Goal: Answer question/provide support

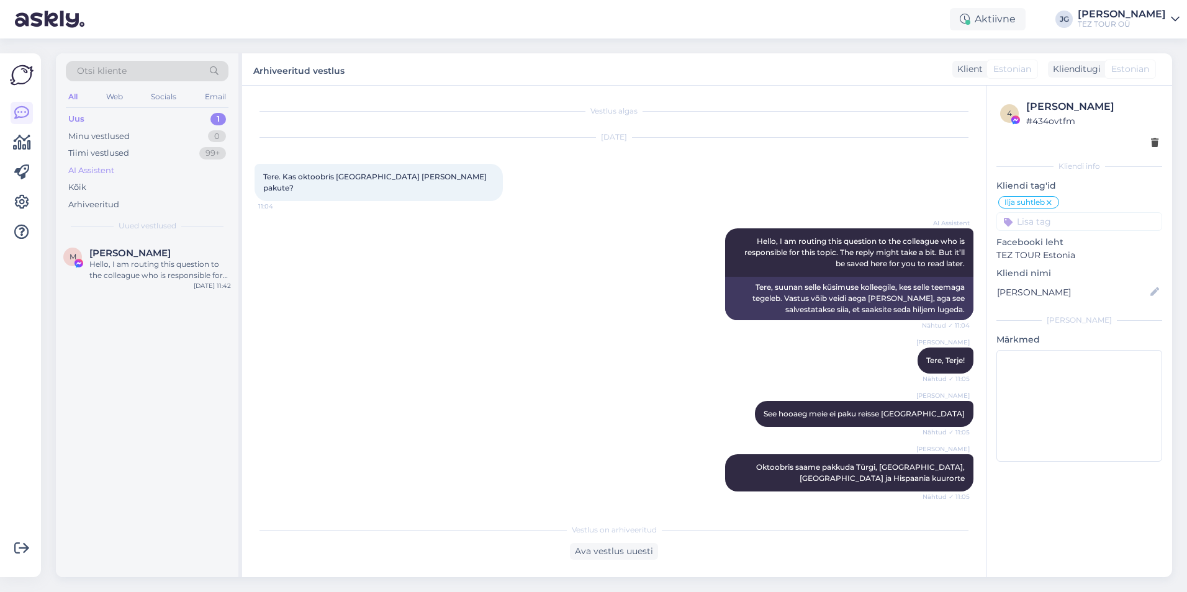
scroll to position [235, 0]
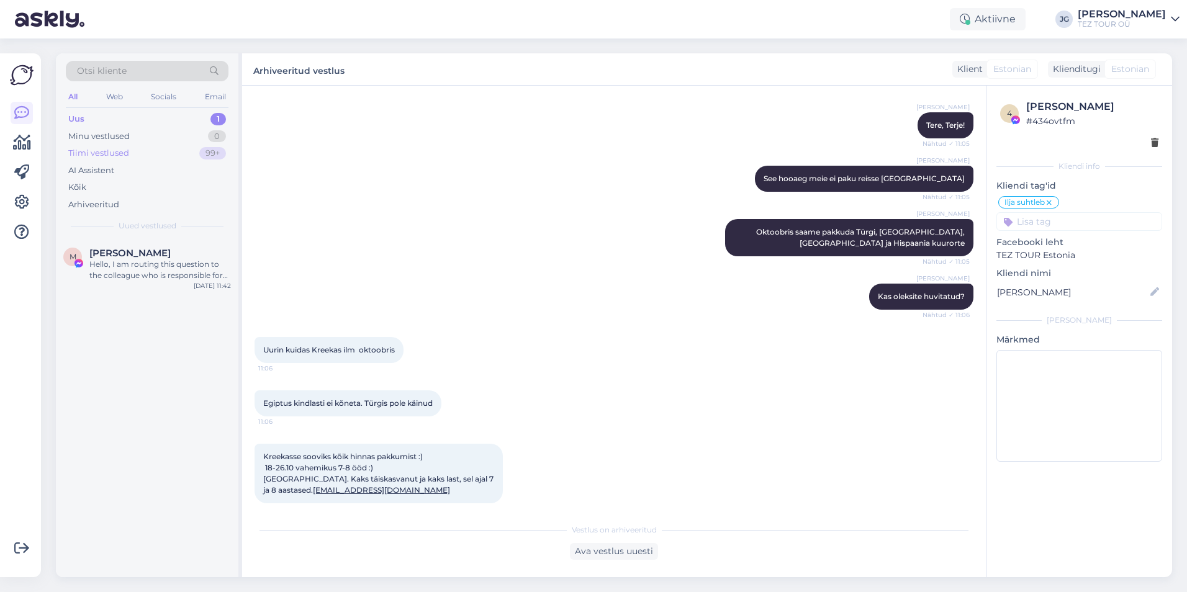
click at [110, 152] on div "Tiimi vestlused" at bounding box center [98, 153] width 61 height 12
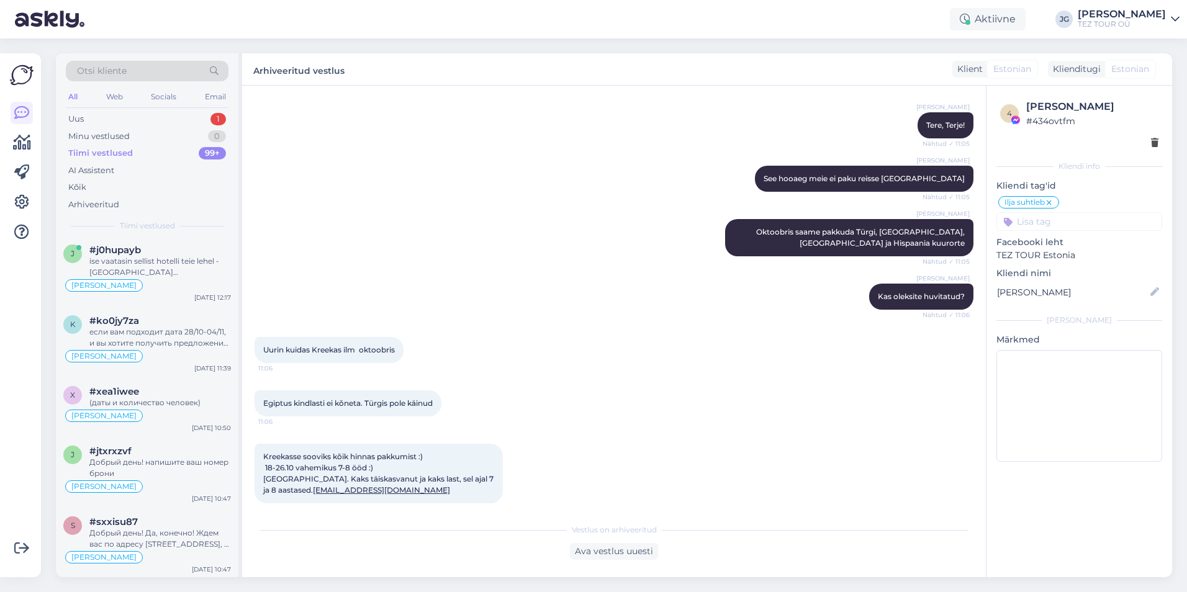
scroll to position [0, 0]
click at [118, 153] on div "Tiimi vestlused" at bounding box center [100, 153] width 65 height 12
click at [138, 71] on div "Otsi kliente" at bounding box center [147, 71] width 163 height 20
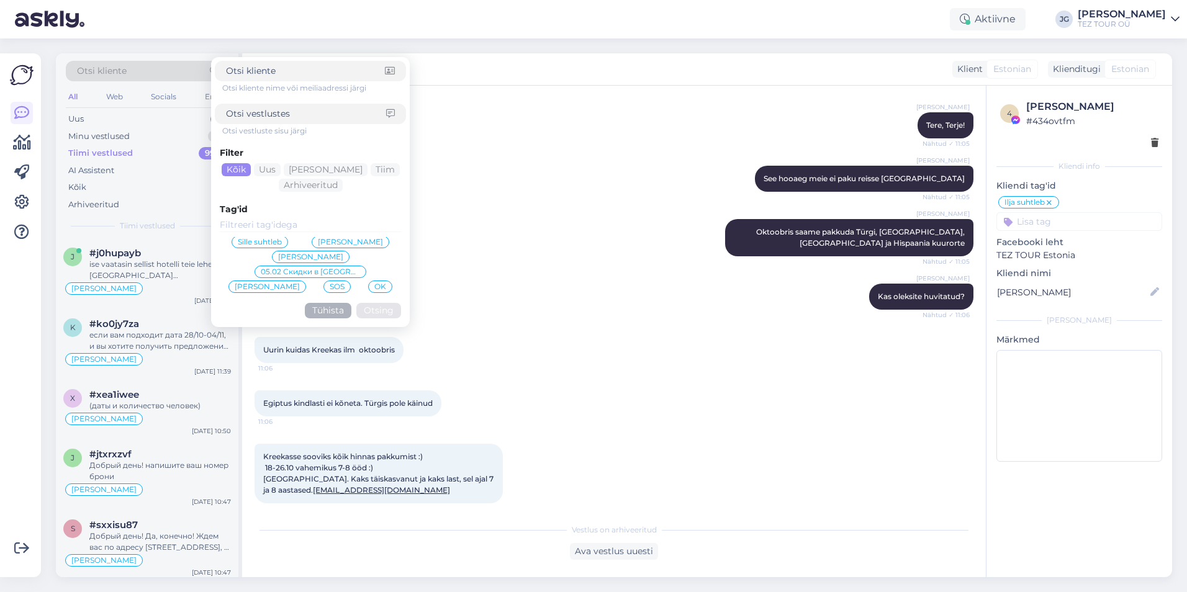
scroll to position [123, 0]
click at [351, 274] on span "Ilja suhtleb" at bounding box center [371, 270] width 40 height 7
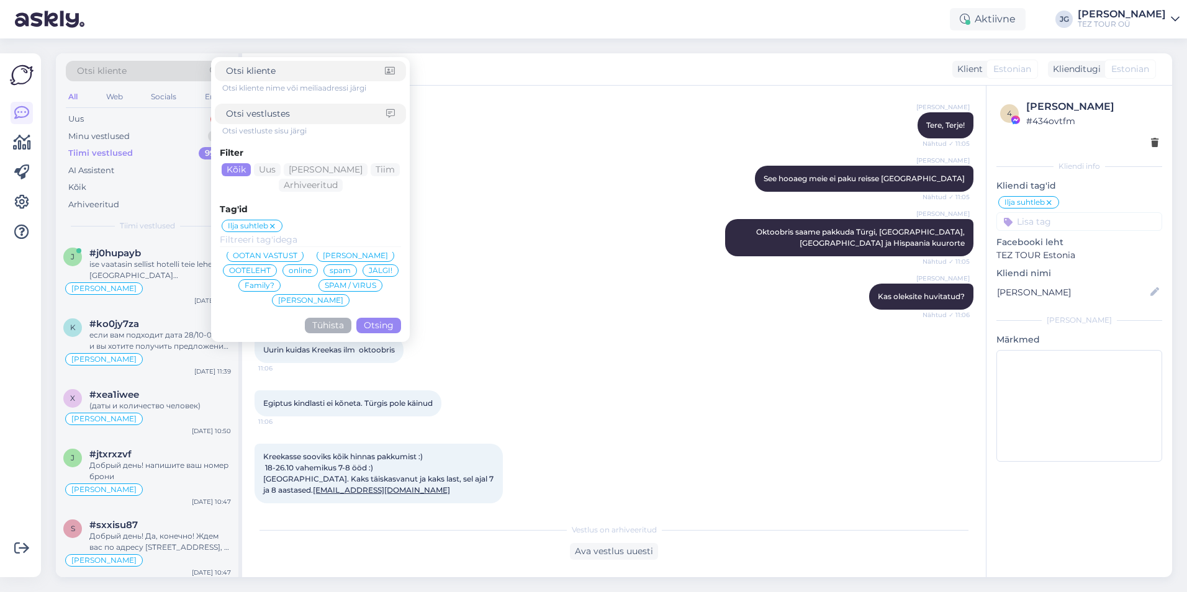
click at [379, 320] on button "Otsing" at bounding box center [378, 326] width 45 height 16
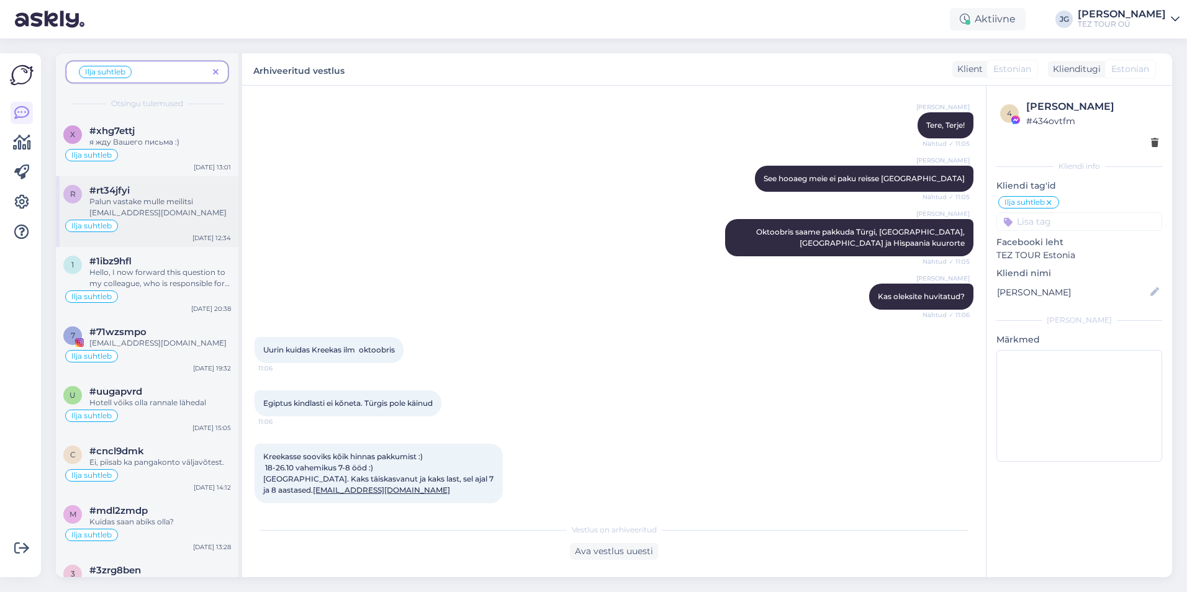
click at [152, 216] on div "Palun vastake mulle meilitsi [EMAIL_ADDRESS][DOMAIN_NAME]" at bounding box center [160, 207] width 142 height 22
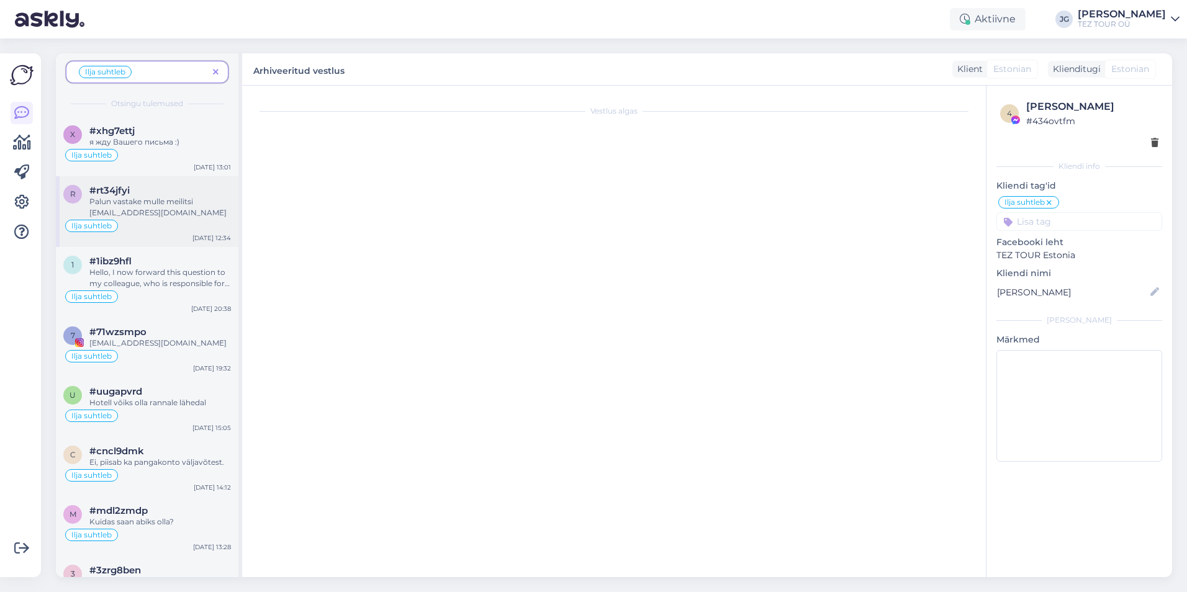
scroll to position [61, 0]
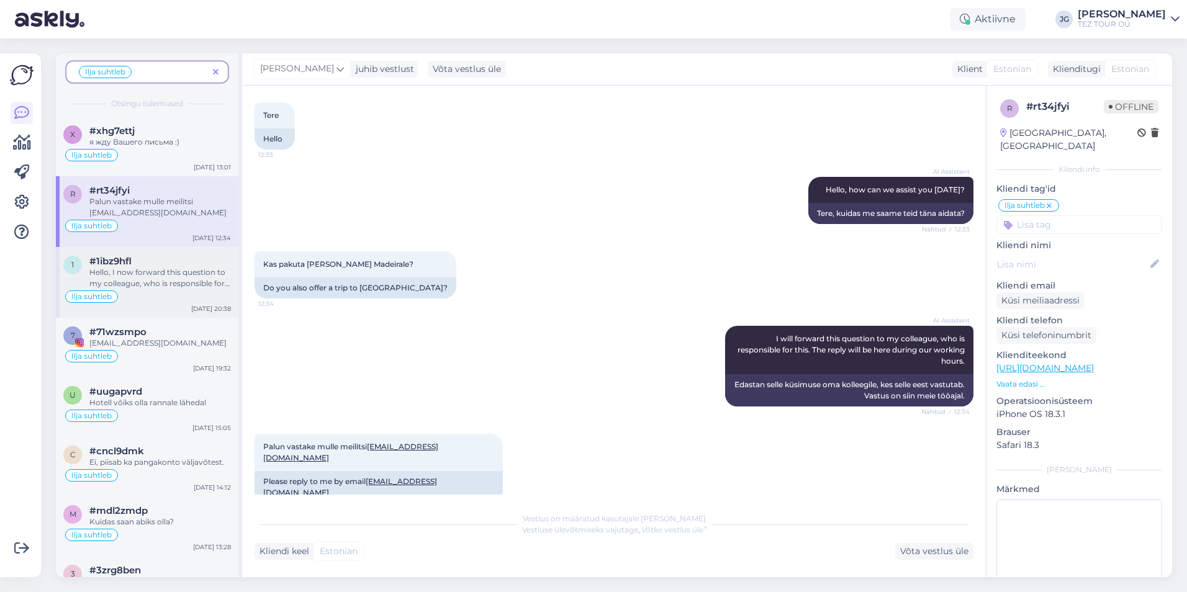
click at [138, 283] on div "Hello, I now forward this question to my colleague, who is responsible for this…" at bounding box center [160, 278] width 142 height 22
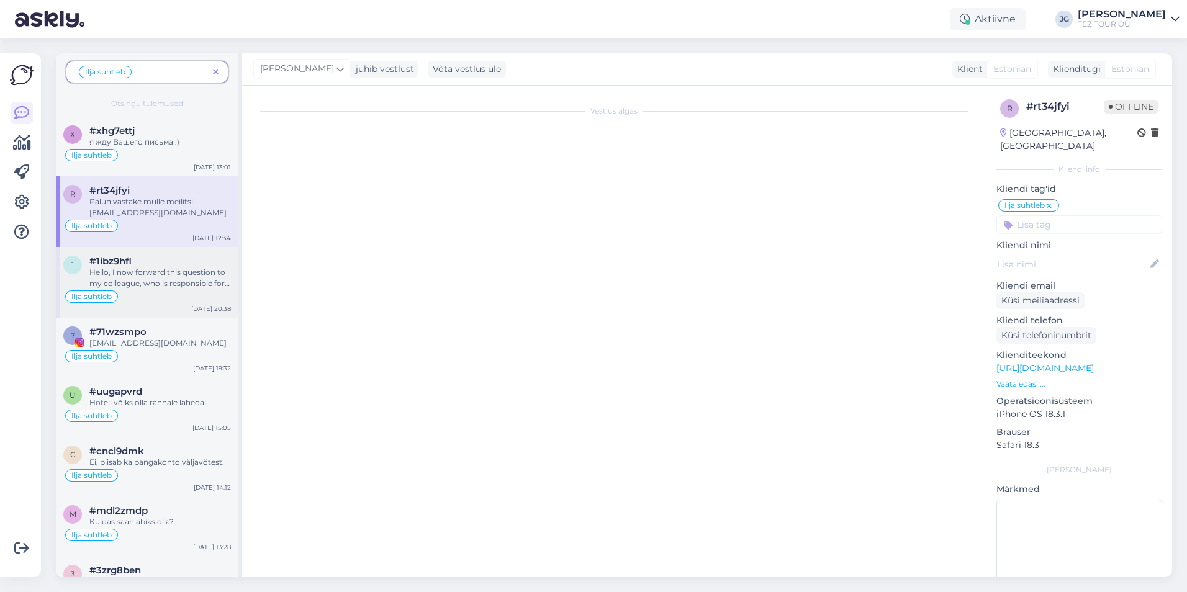
scroll to position [95, 0]
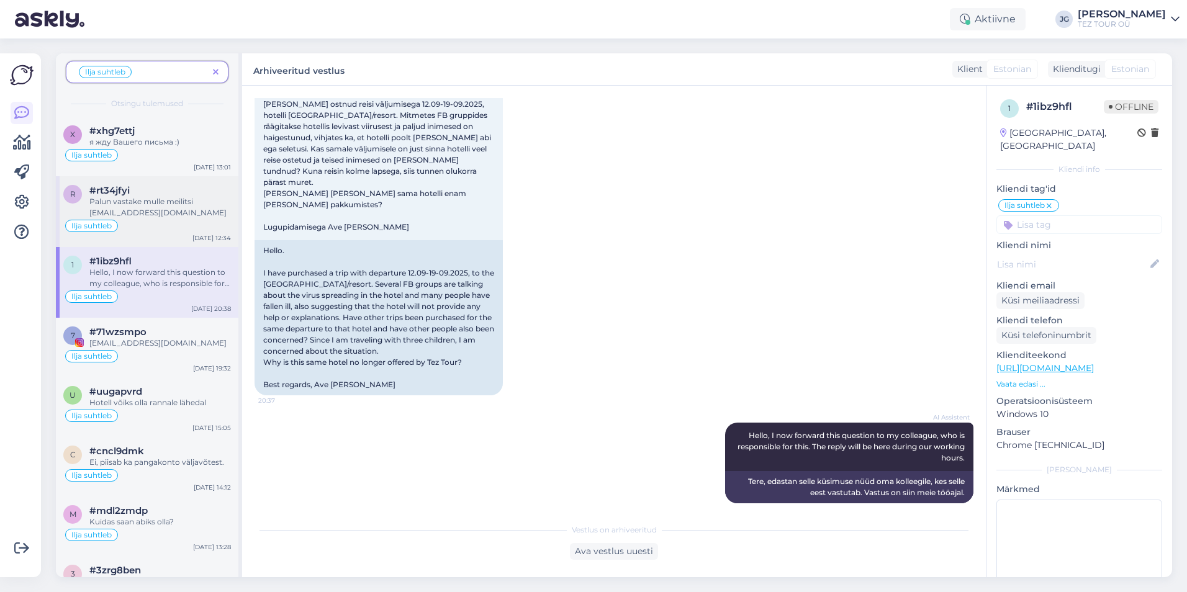
click at [136, 227] on div "Ilja suhtleb" at bounding box center [147, 226] width 168 height 15
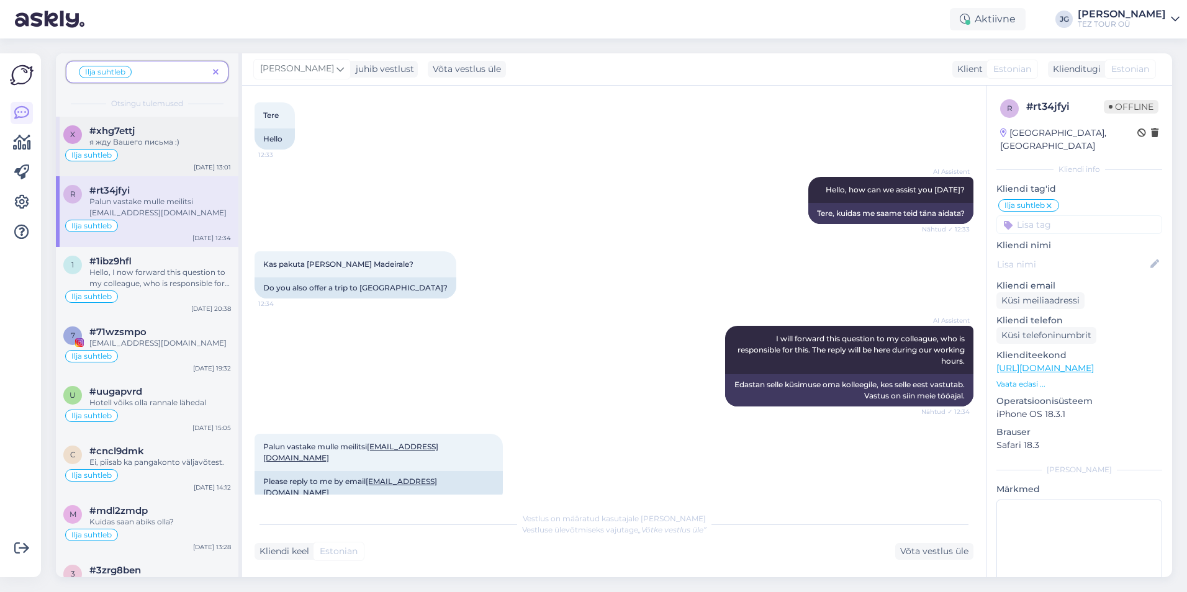
click at [145, 161] on div "Ilja suhtleb" at bounding box center [147, 155] width 168 height 15
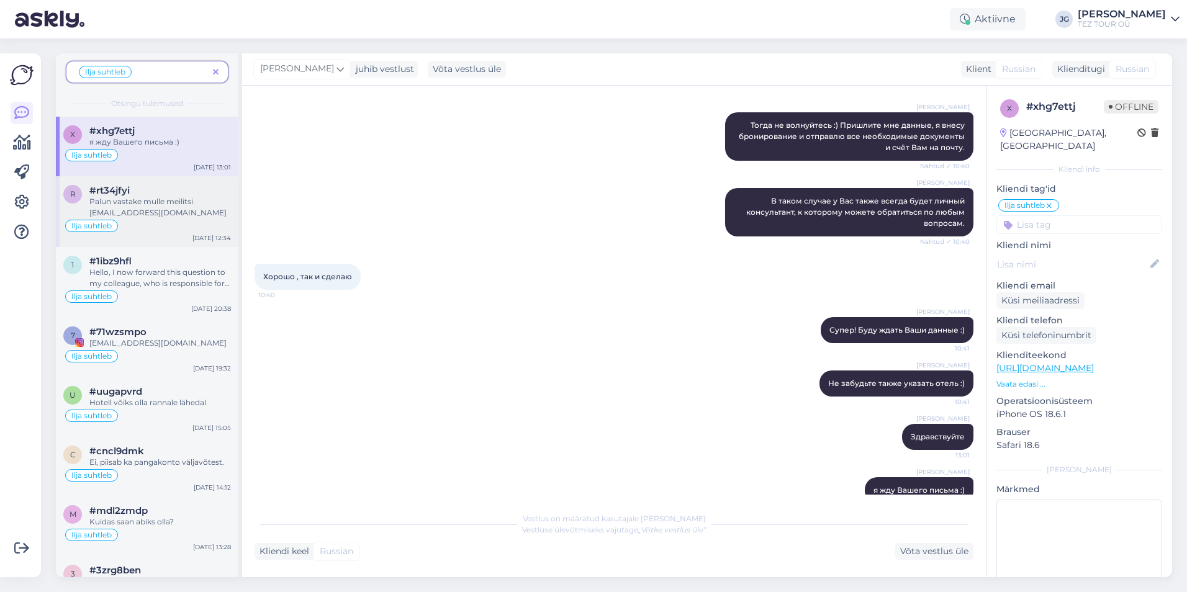
click at [144, 194] on div "#rt34jfyi" at bounding box center [160, 190] width 142 height 11
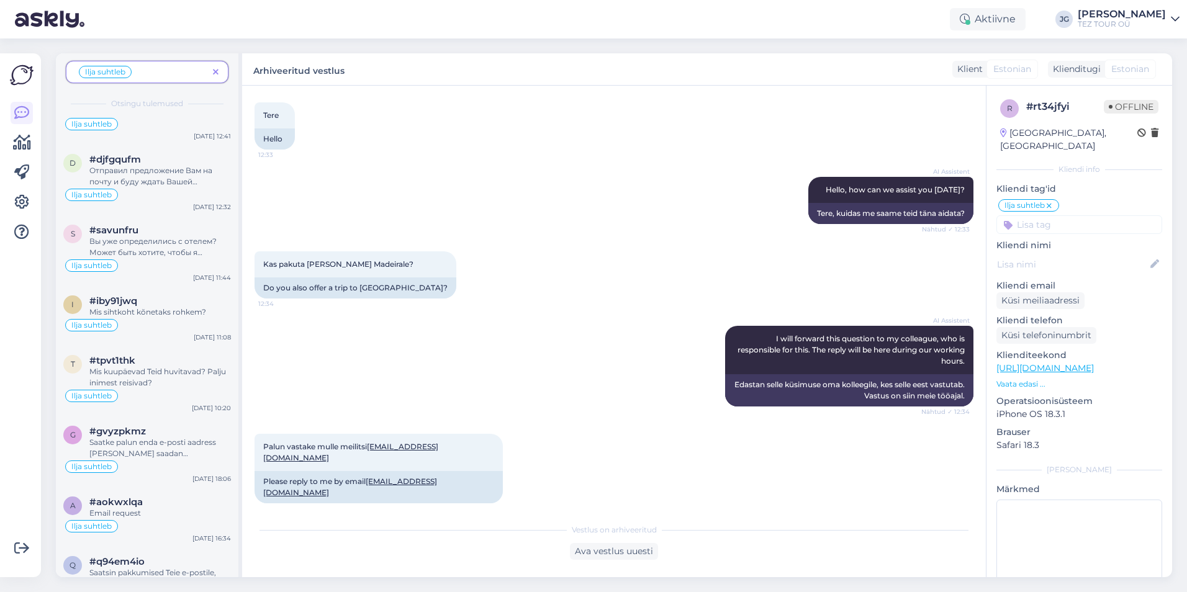
scroll to position [50, 0]
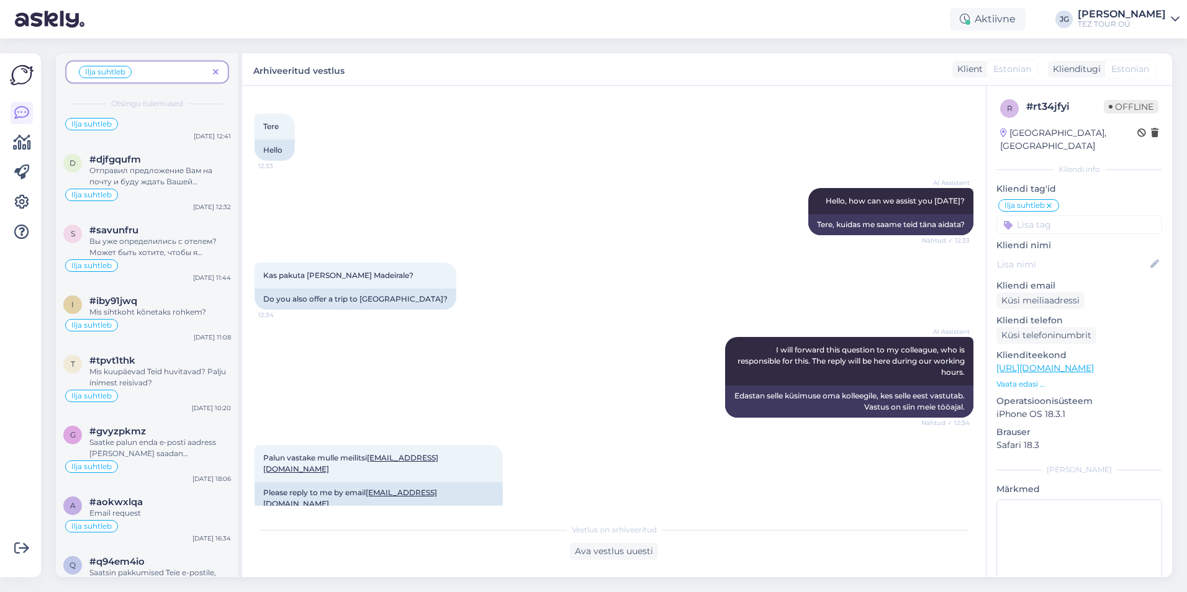
click at [221, 71] on span at bounding box center [216, 72] width 16 height 13
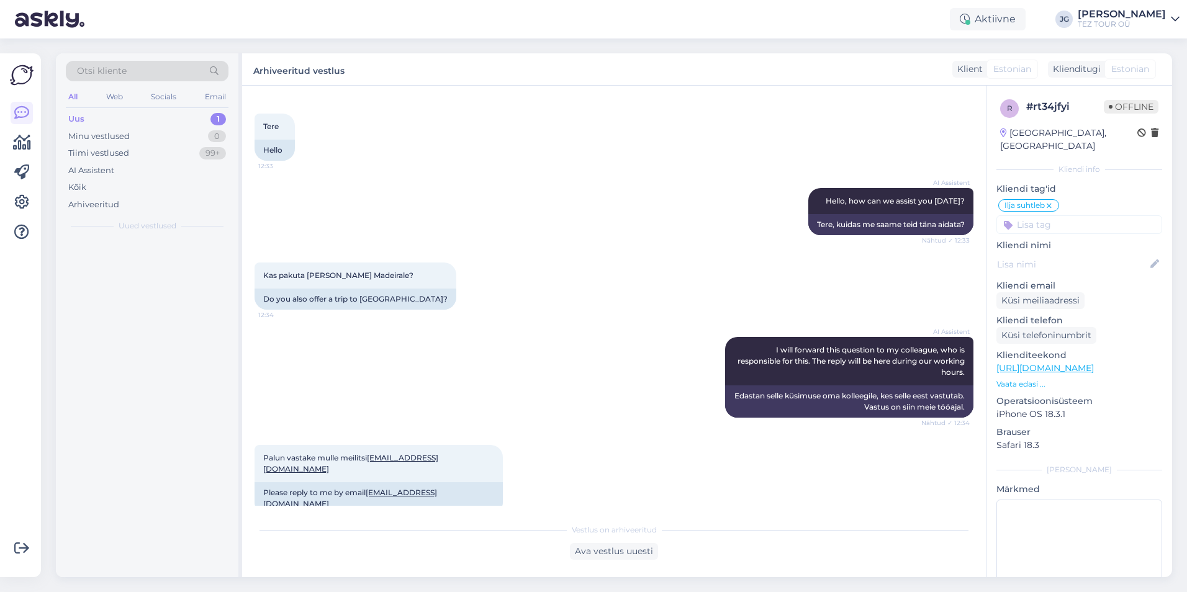
scroll to position [0, 0]
click at [113, 70] on span "Otsi kliente" at bounding box center [102, 71] width 50 height 13
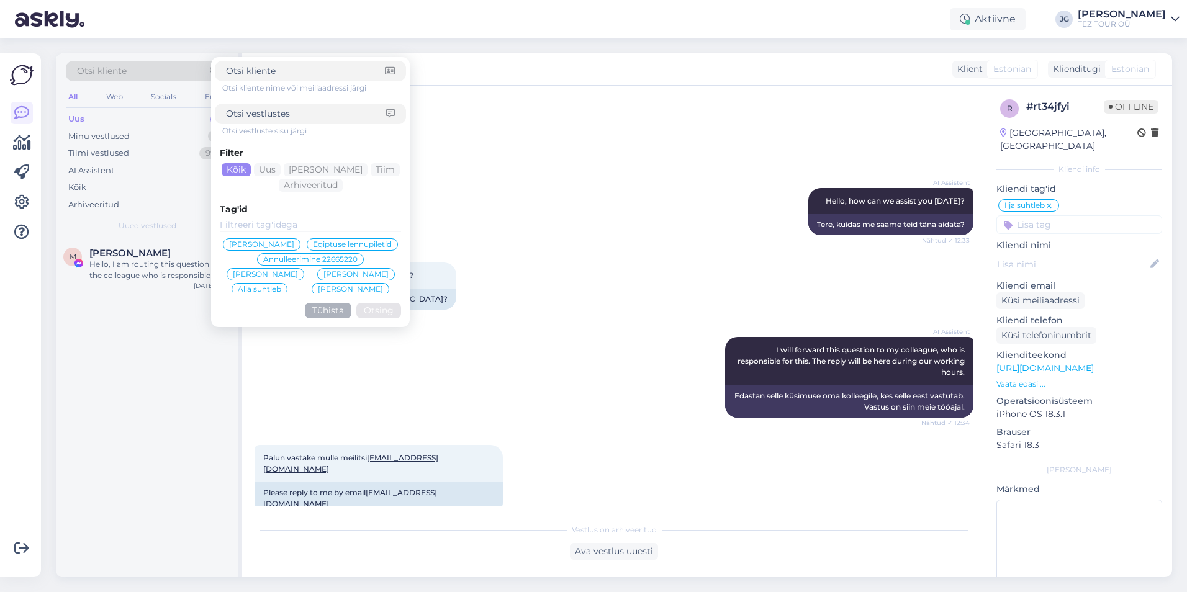
click at [251, 118] on input at bounding box center [306, 113] width 160 height 13
paste input "[EMAIL_ADDRESS][DOMAIN_NAME]"
type input "[EMAIL_ADDRESS][DOMAIN_NAME]"
click button "Otsing" at bounding box center [378, 311] width 45 height 16
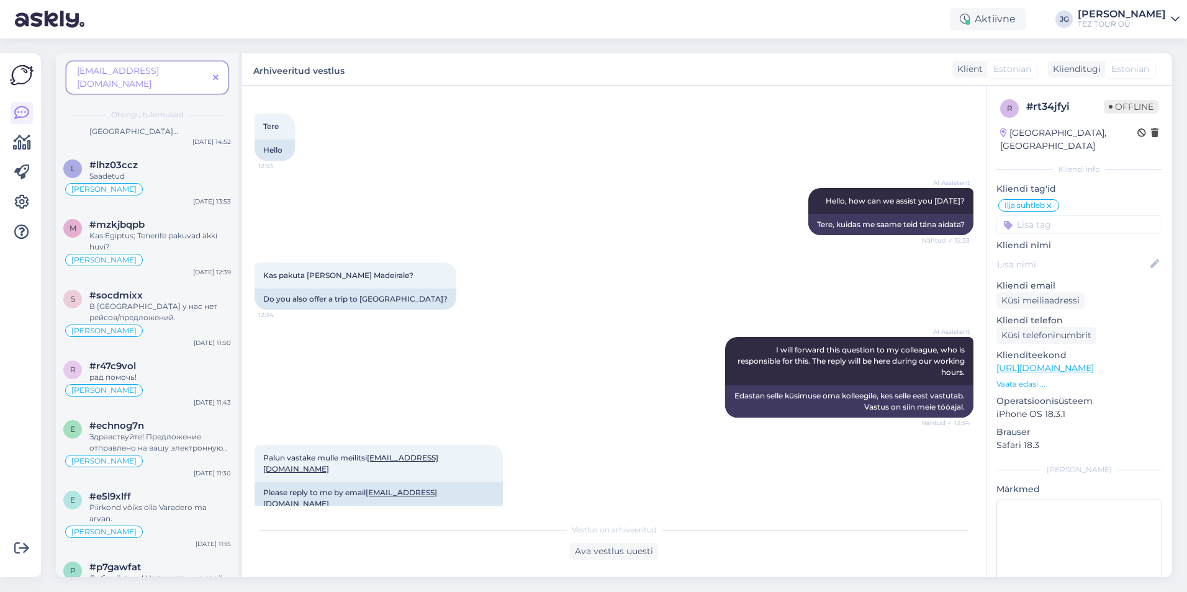
scroll to position [1552, 0]
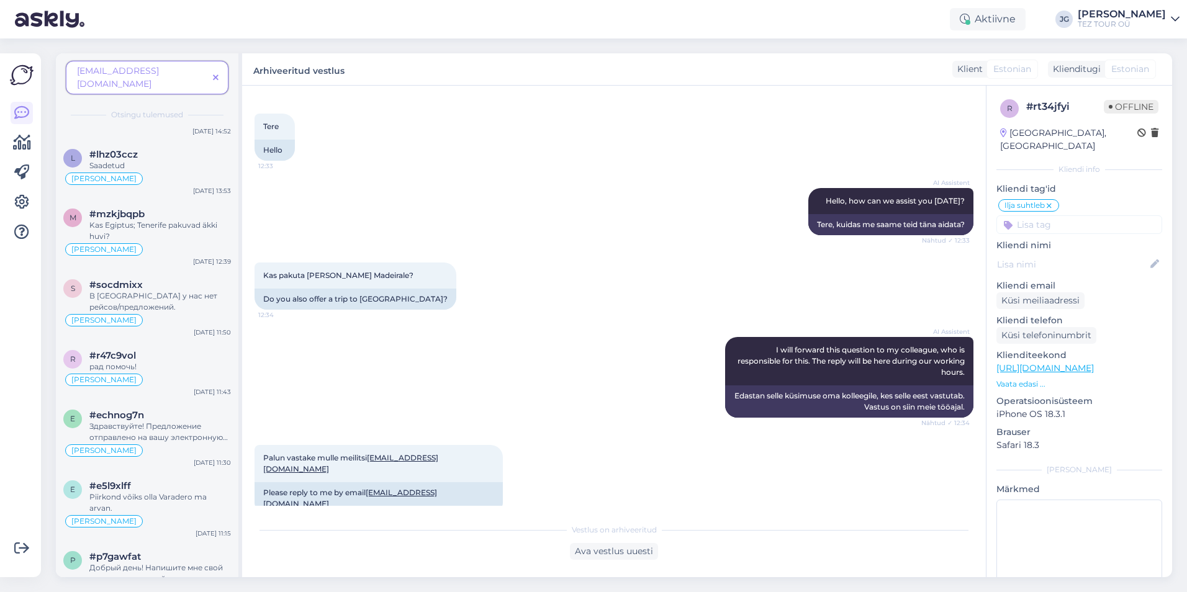
click at [192, 71] on span "[EMAIL_ADDRESS][DOMAIN_NAME]" at bounding box center [142, 78] width 131 height 26
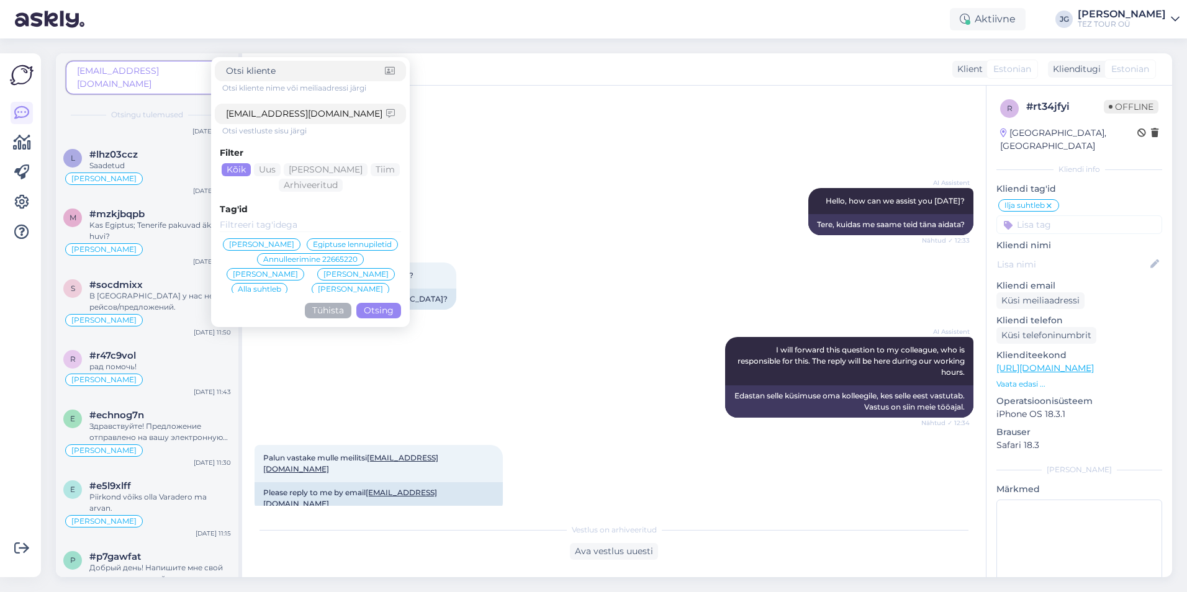
scroll to position [0, 0]
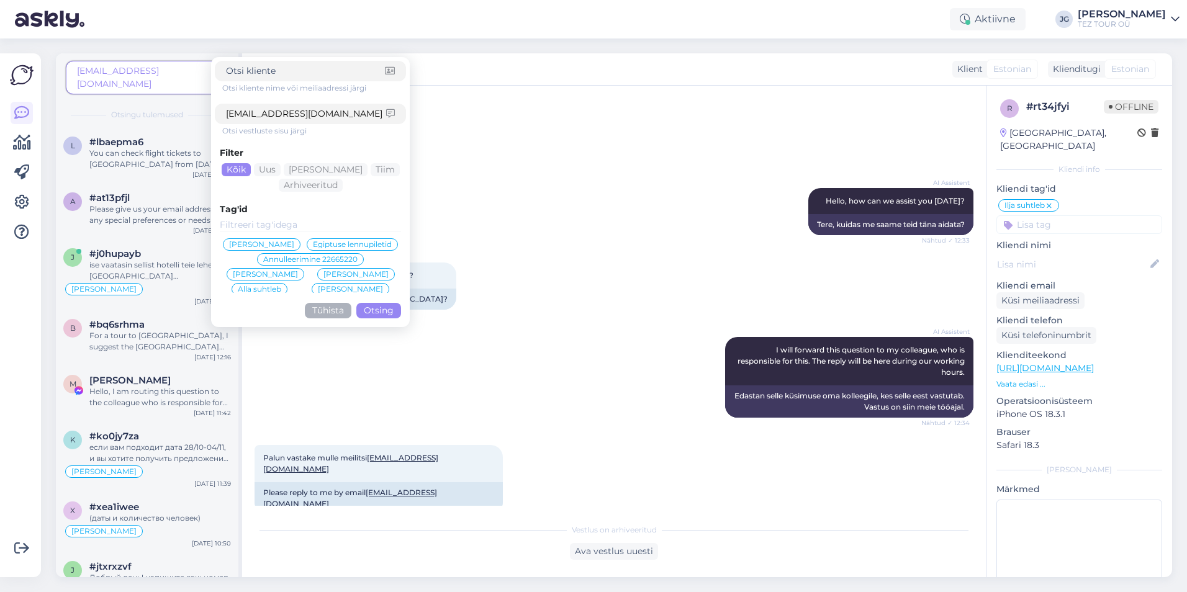
click at [371, 312] on button "Otsing" at bounding box center [378, 311] width 45 height 16
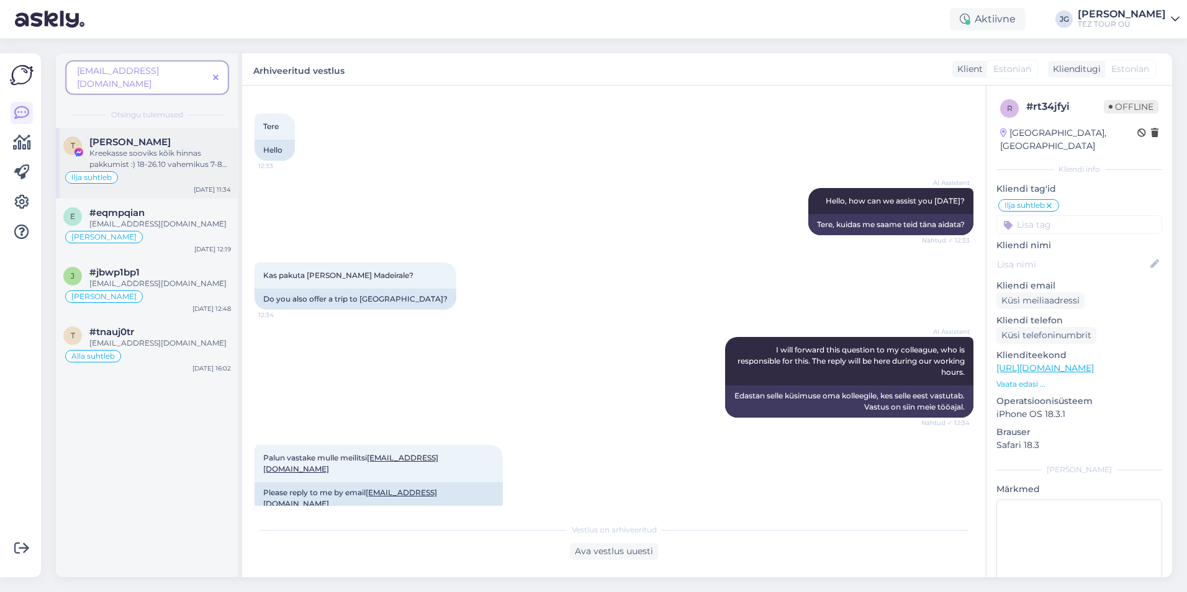
click at [161, 170] on div "Ilja suhtleb" at bounding box center [147, 177] width 168 height 15
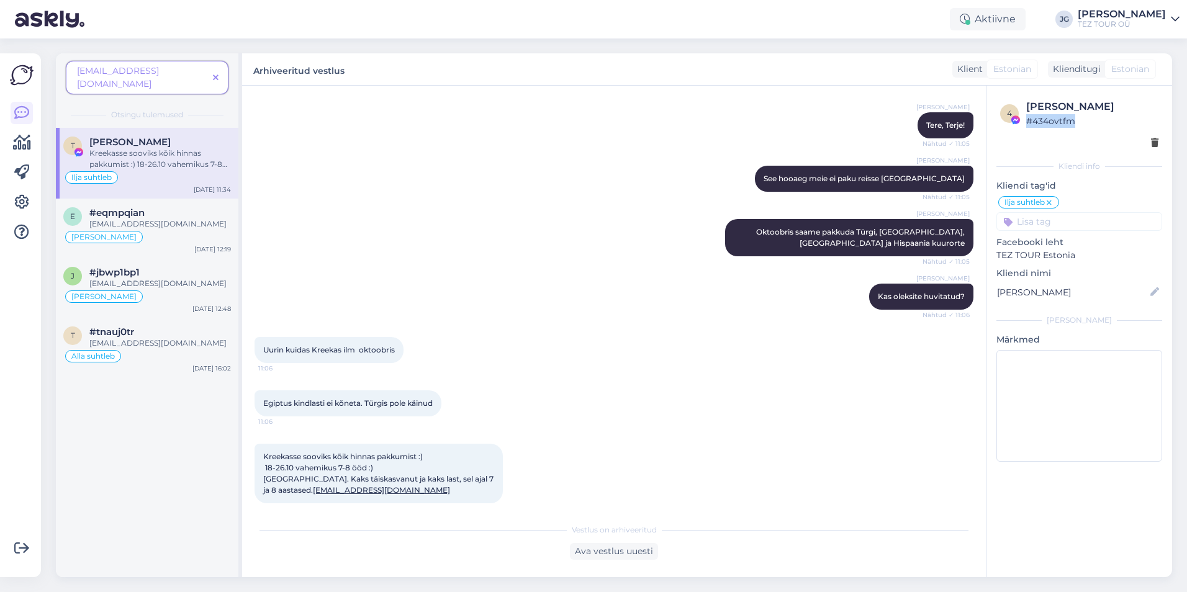
drag, startPoint x: 1088, startPoint y: 119, endPoint x: 1025, endPoint y: 123, distance: 62.8
click at [1025, 123] on div "4 [PERSON_NAME] # 434ovtfm" at bounding box center [1079, 113] width 158 height 29
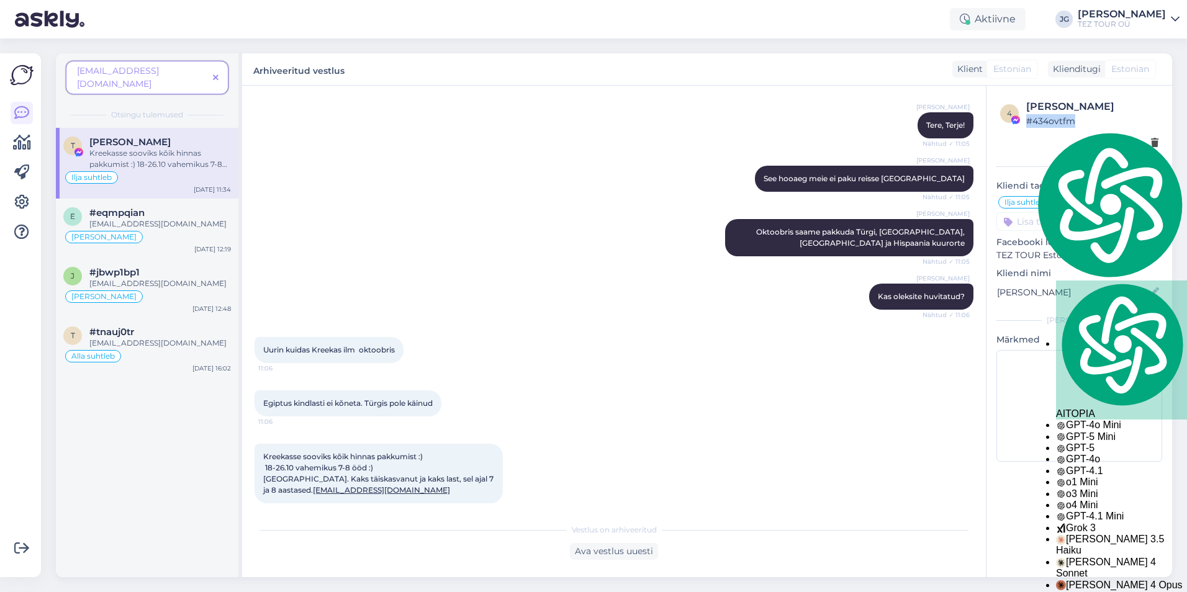
copy div "# 434ovtfm"
click at [147, 461] on div "T [PERSON_NAME] sooviks kõik hinnas pakkumist :) 18-26.10 vahemikus 7-8 ööd :) …" at bounding box center [147, 353] width 183 height 450
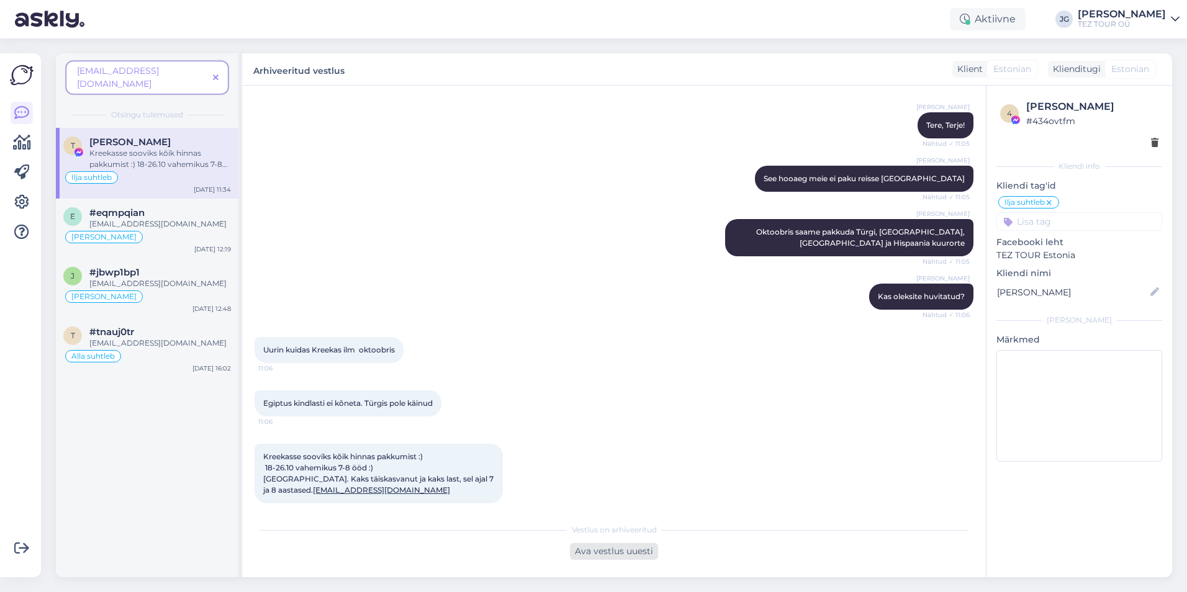
click at [607, 554] on div "Ava vestlus uuesti" at bounding box center [614, 551] width 88 height 17
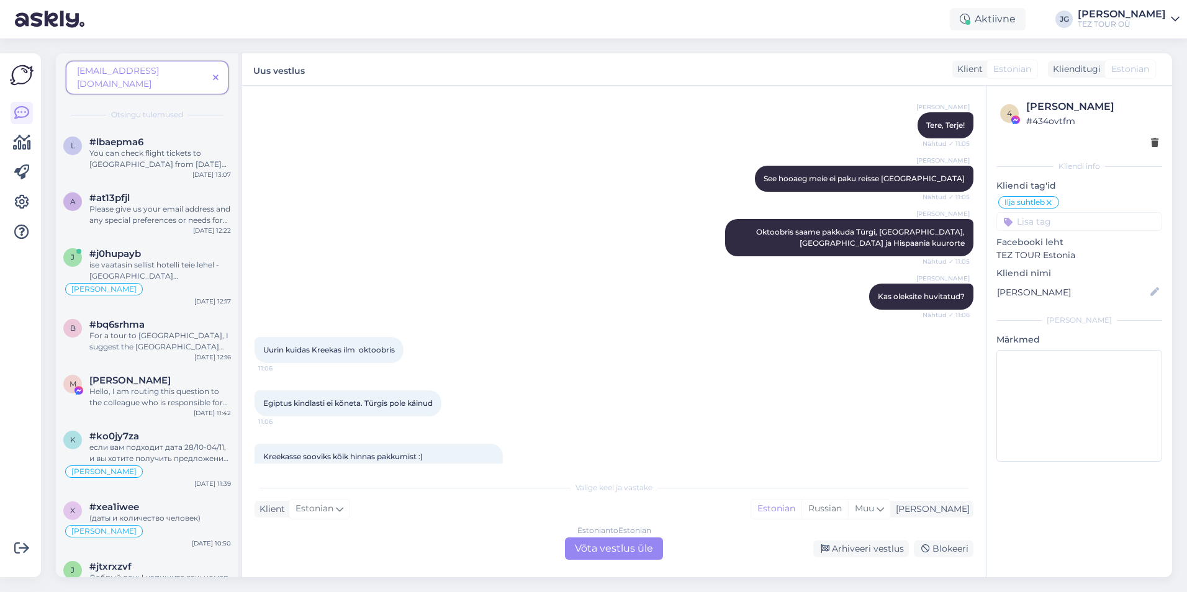
click at [610, 550] on div "Estonian to Estonian Võta vestlus üle" at bounding box center [614, 549] width 98 height 22
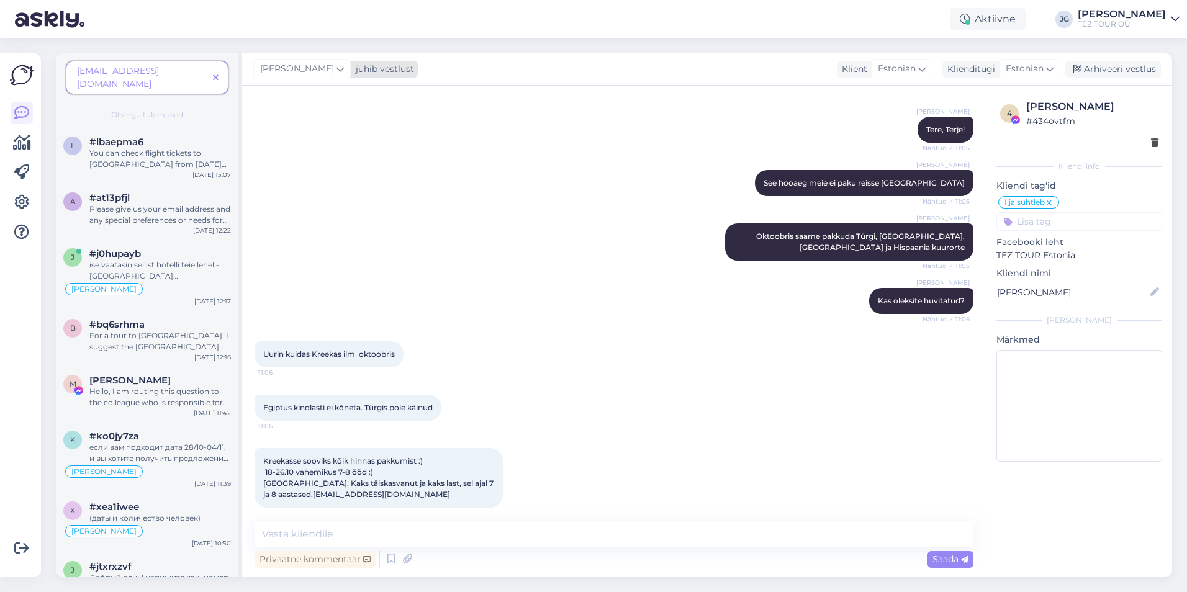
click at [341, 67] on icon at bounding box center [340, 69] width 7 height 14
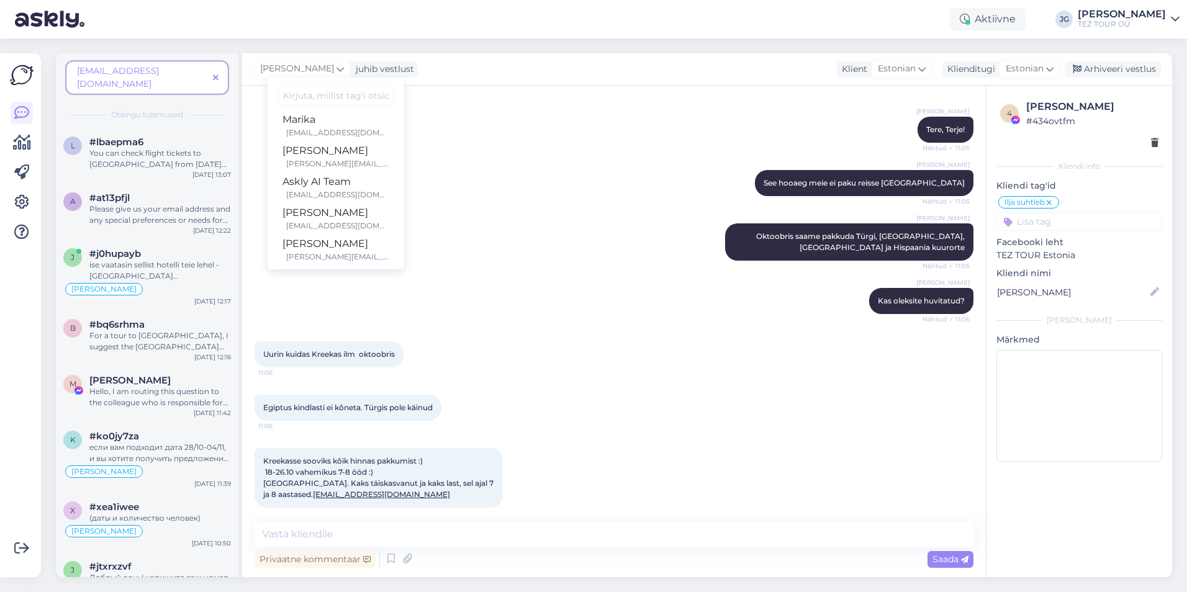
scroll to position [196, 0]
click at [344, 213] on div "[PERSON_NAME]" at bounding box center [336, 207] width 107 height 15
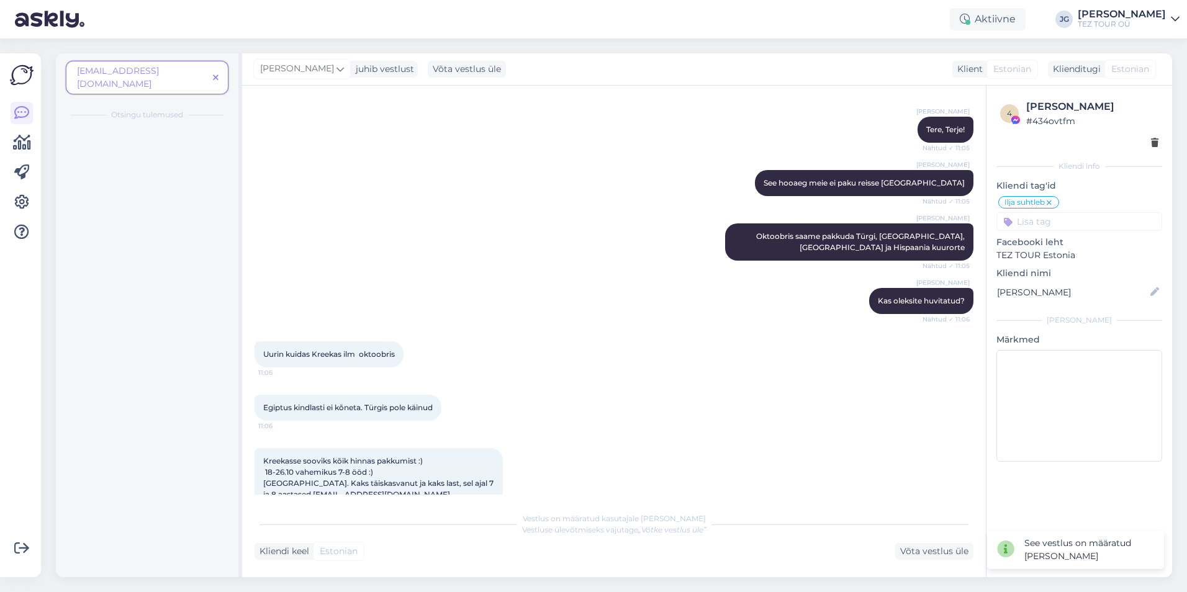
scroll to position [235, 0]
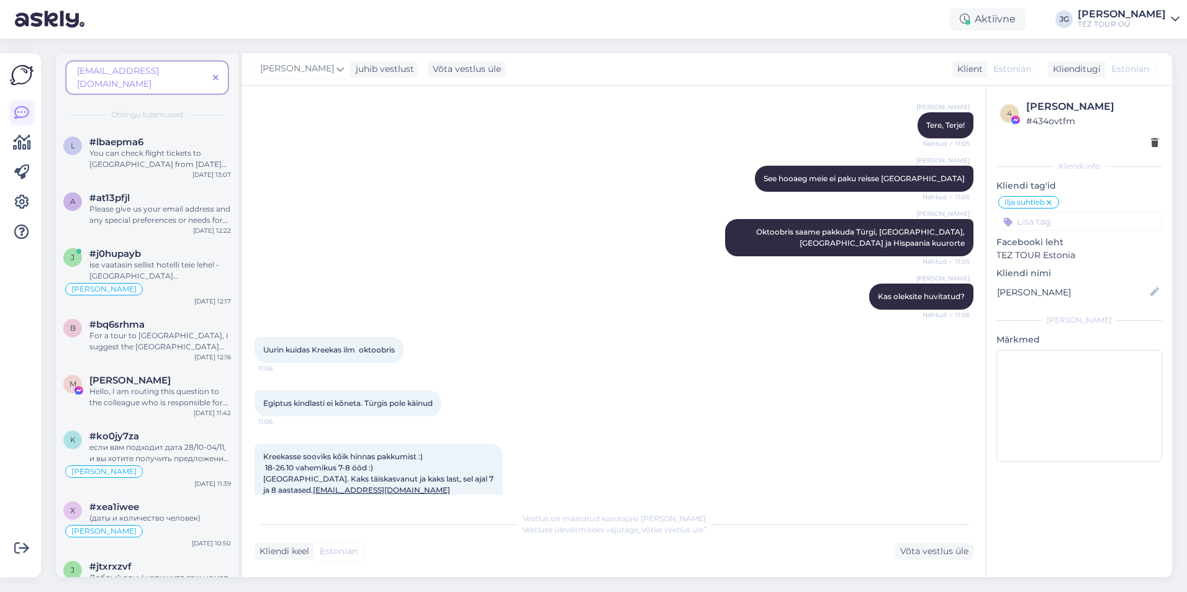
click at [26, 121] on link at bounding box center [22, 113] width 22 height 22
click at [220, 72] on span at bounding box center [216, 77] width 16 height 13
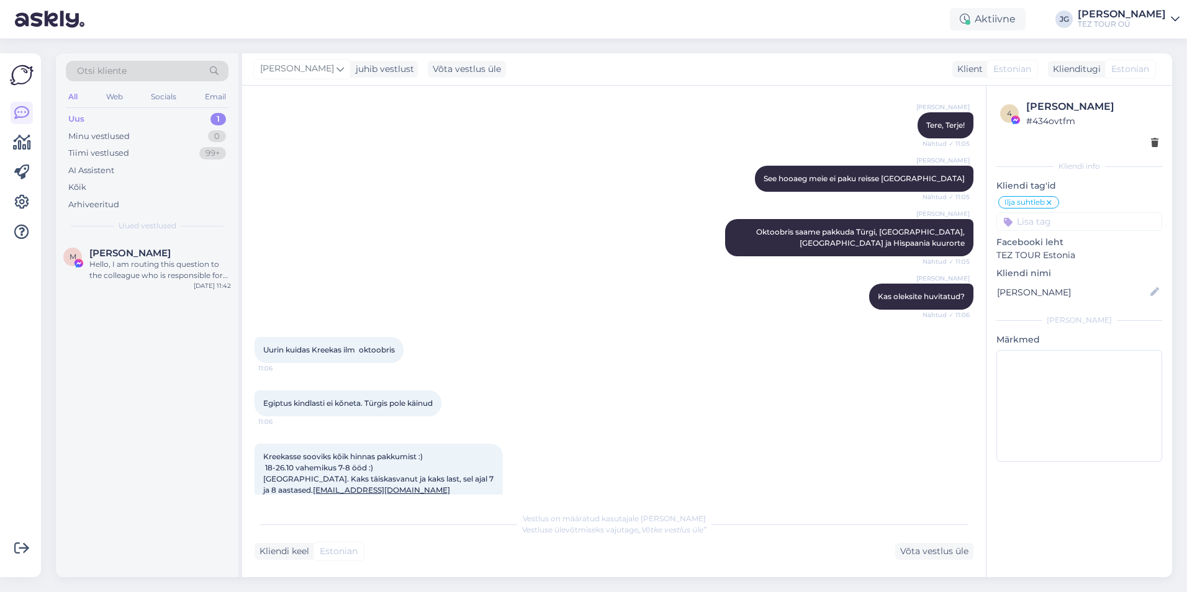
click at [169, 460] on div "M [PERSON_NAME] Hello, I am routing this question to the colleague who is respo…" at bounding box center [147, 408] width 183 height 338
